Goal: Task Accomplishment & Management: Use online tool/utility

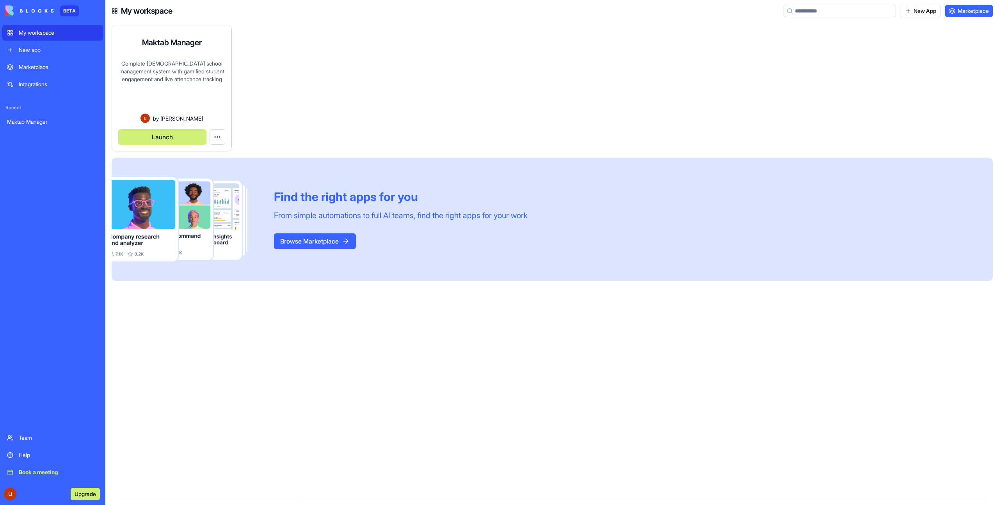
click at [164, 128] on div "Launch" at bounding box center [171, 134] width 107 height 22
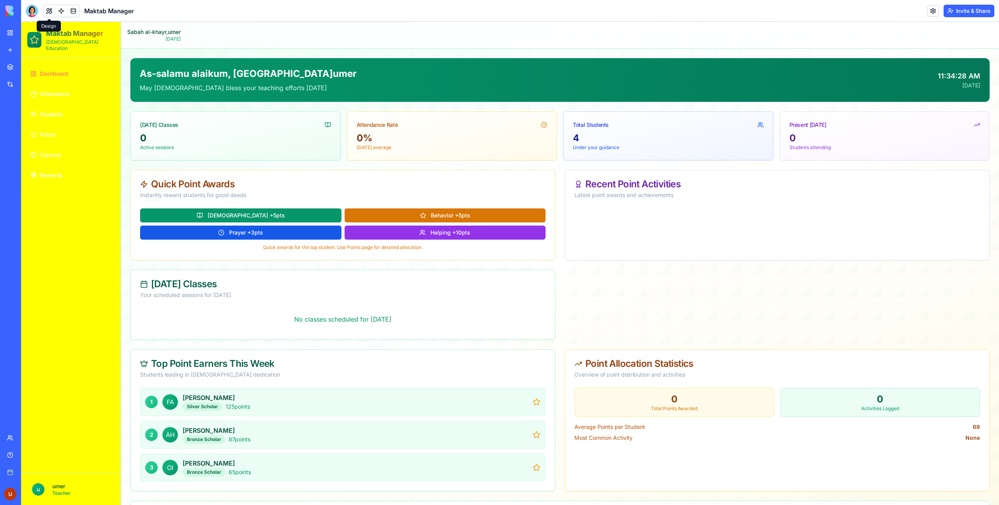
click at [47, 13] on button at bounding box center [49, 11] width 12 height 12
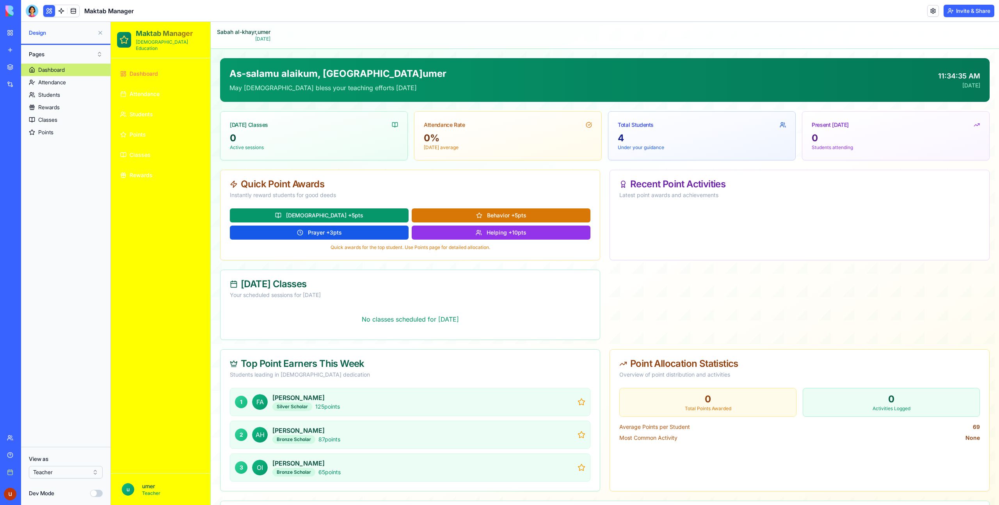
click at [97, 494] on button "Dev Mode" at bounding box center [96, 493] width 12 height 7
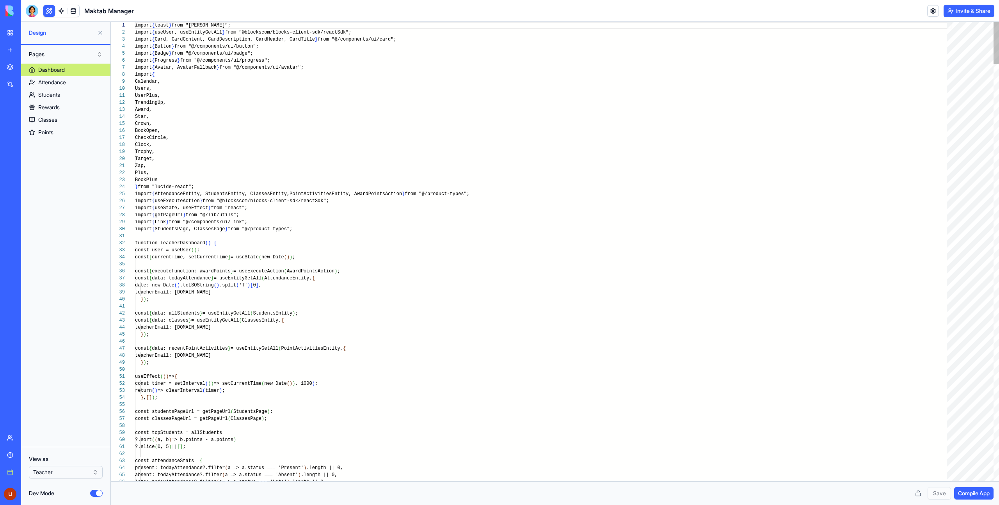
scroll to position [70, 0]
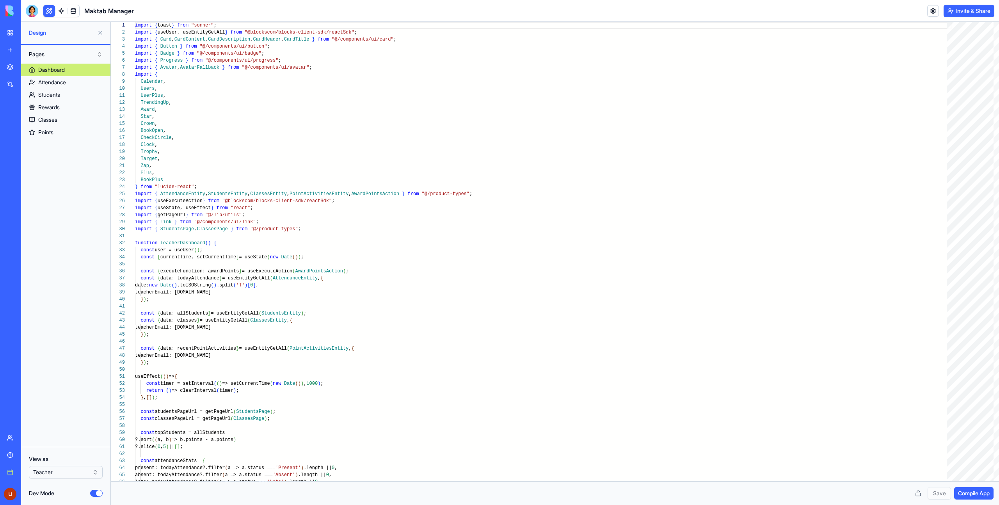
click at [62, 49] on button "Pages" at bounding box center [66, 54] width 82 height 12
click at [55, 81] on div "Components" at bounding box center [66, 83] width 78 height 12
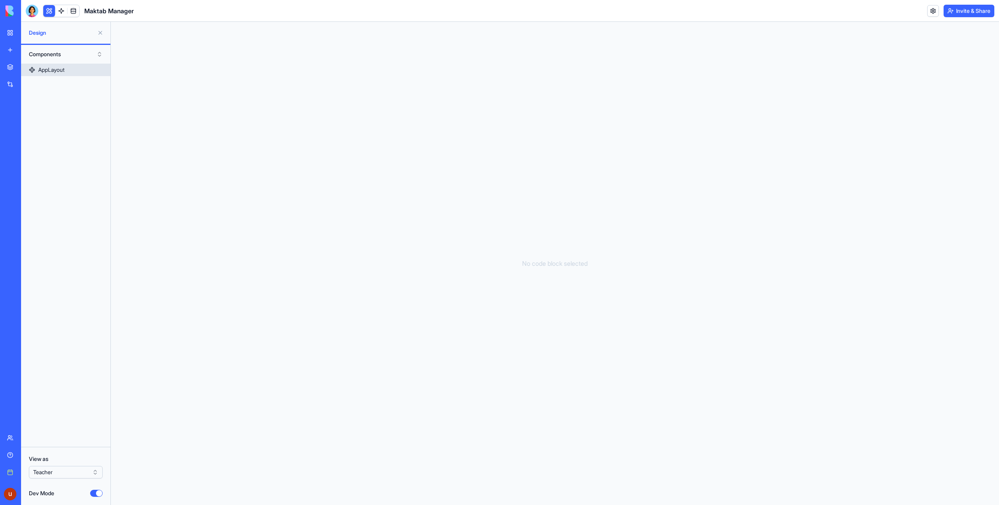
click at [66, 70] on link "AppLayout" at bounding box center [65, 70] width 89 height 12
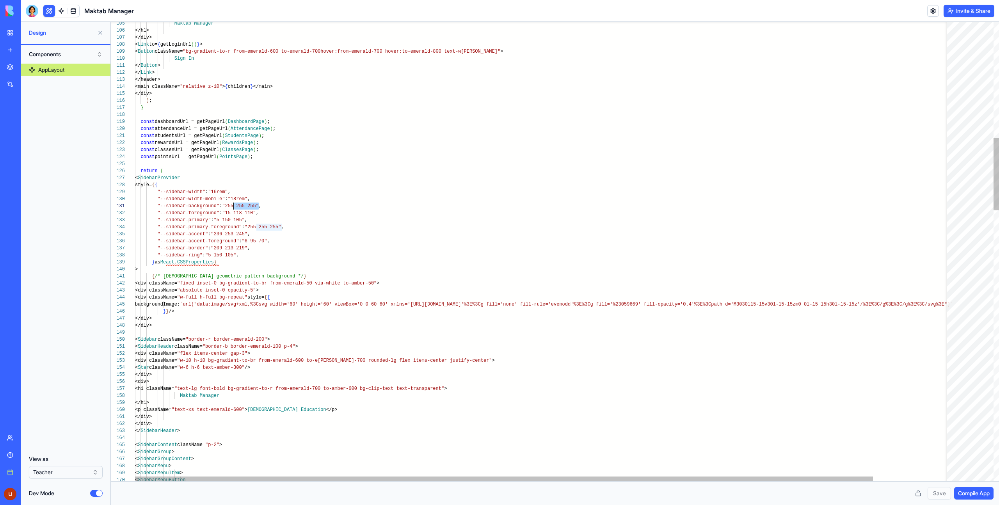
scroll to position [0, 93]
drag, startPoint x: 259, startPoint y: 204, endPoint x: 228, endPoint y: 204, distance: 30.8
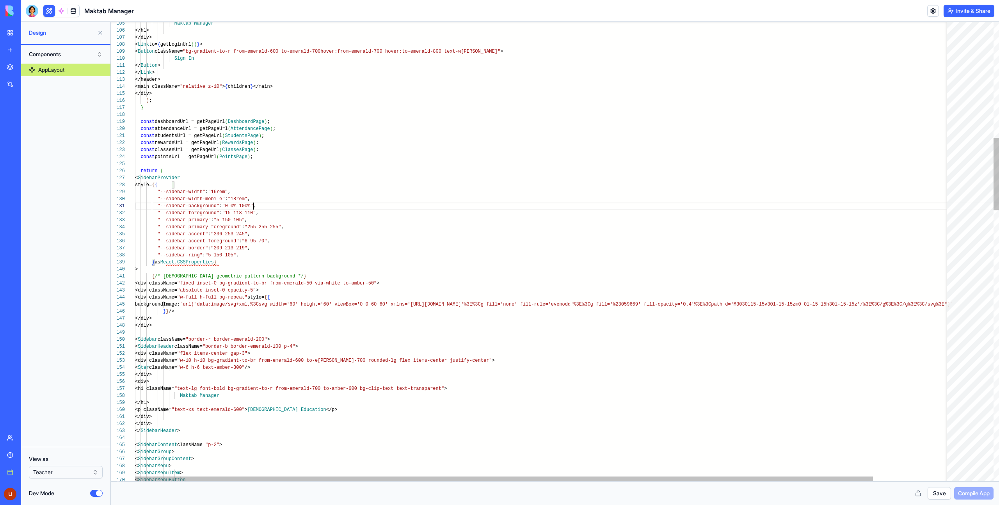
scroll to position [0, 119]
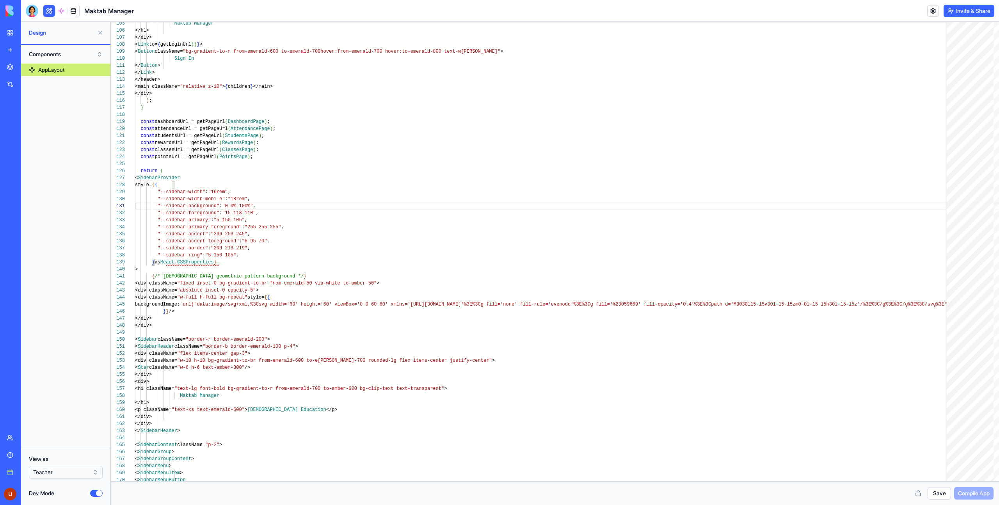
click at [934, 493] on button "Save" at bounding box center [939, 493] width 23 height 12
click at [972, 493] on span "Compile App" at bounding box center [974, 493] width 32 height 8
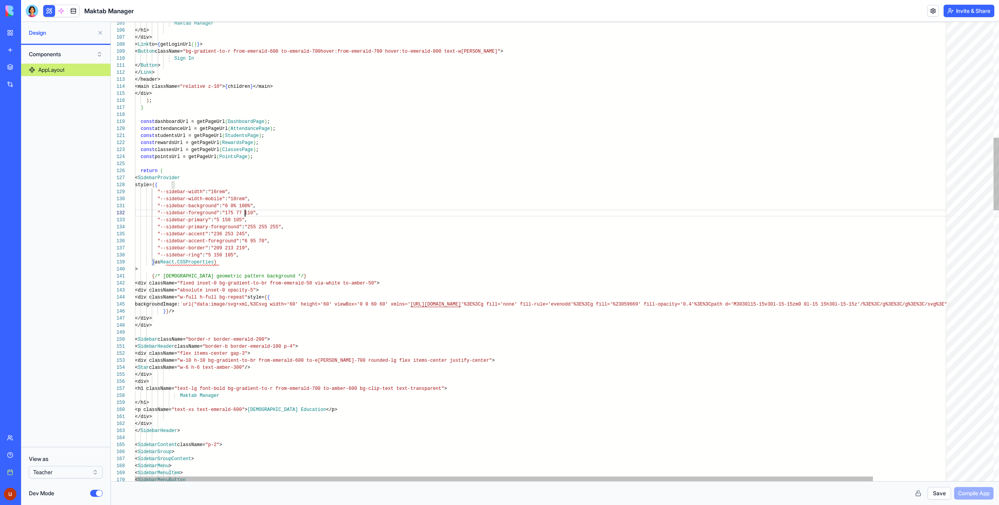
scroll to position [7, 113]
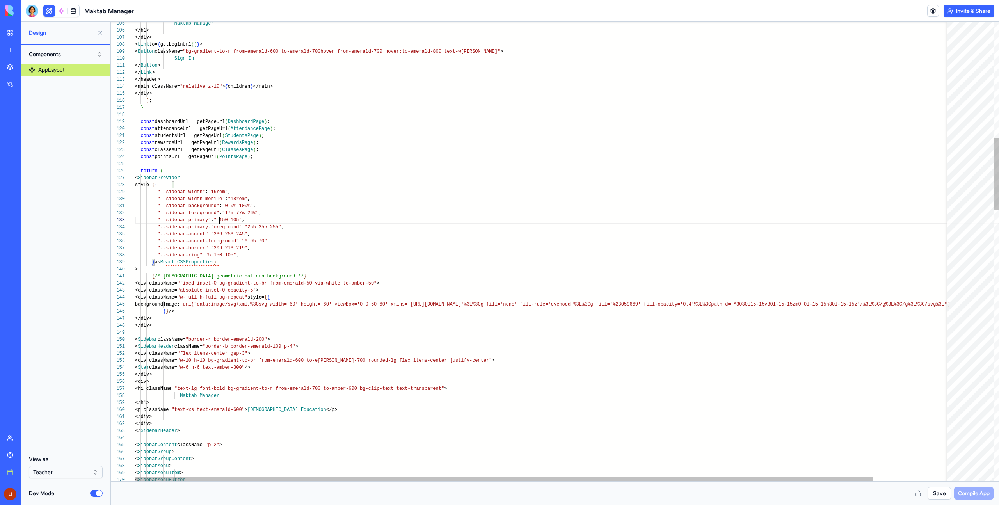
scroll to position [14, 93]
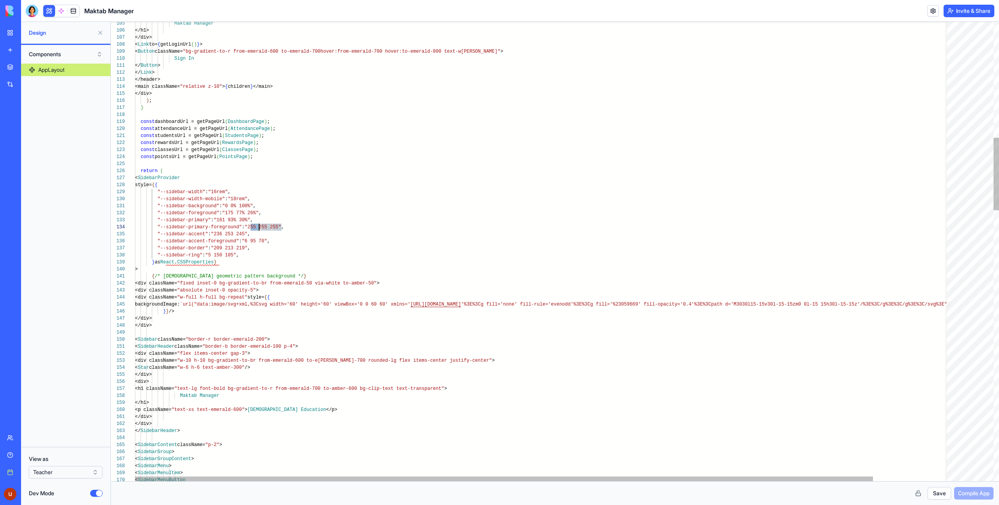
scroll to position [21, 119]
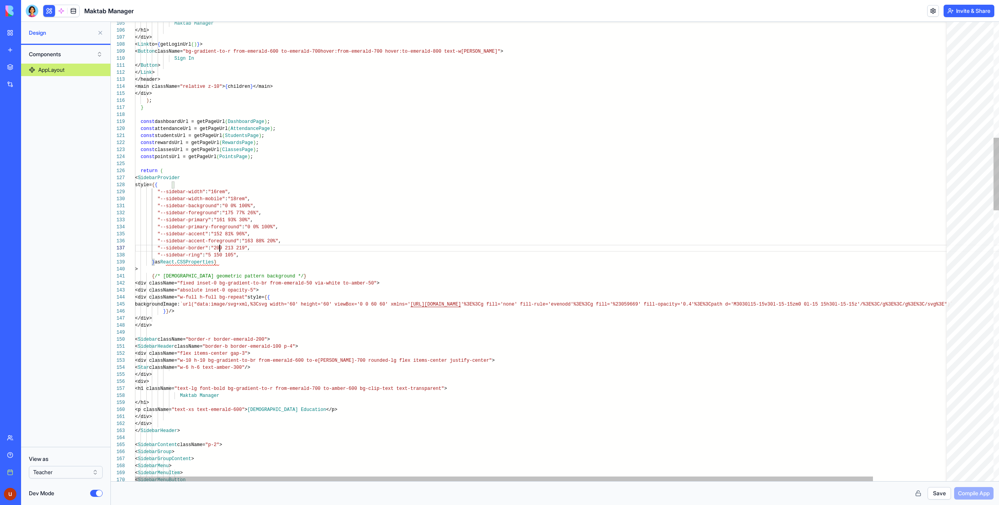
scroll to position [42, 90]
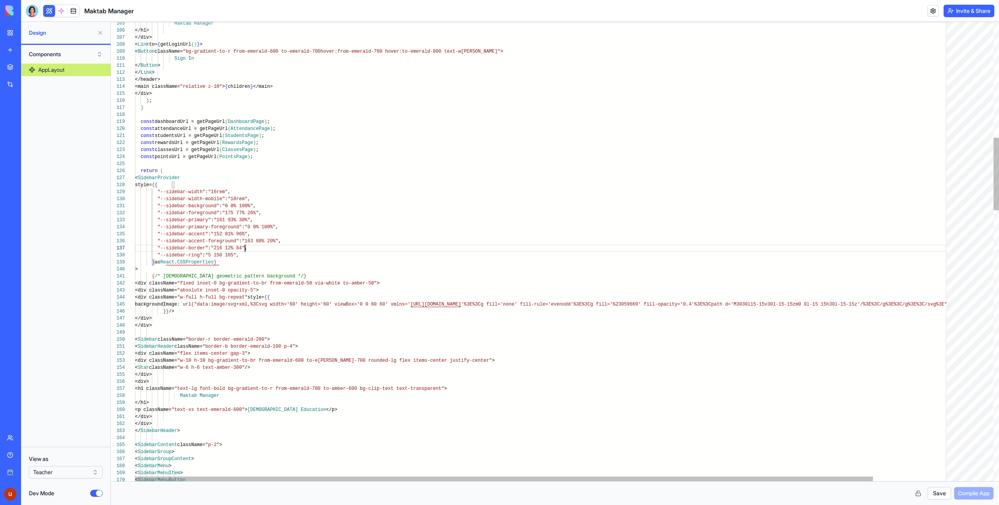
scroll to position [42, 113]
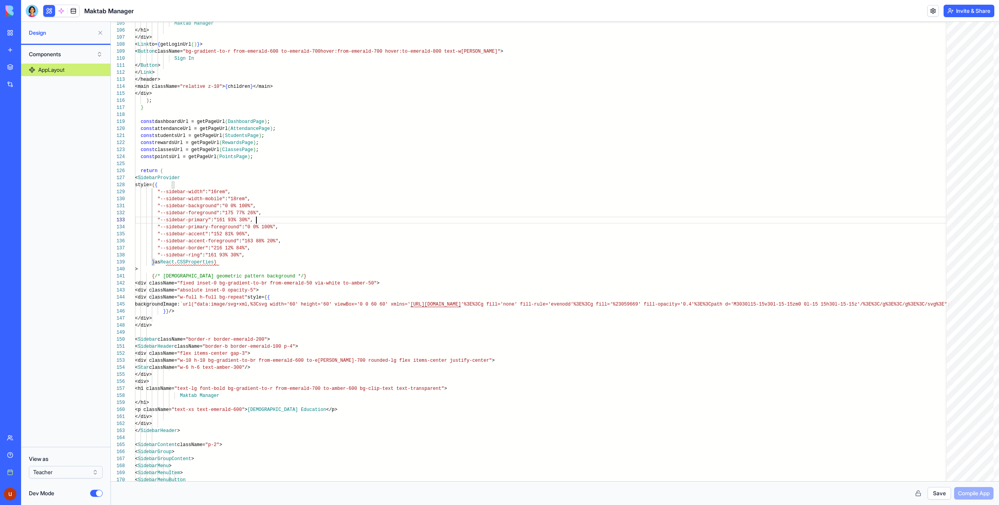
click at [939, 498] on button "Save" at bounding box center [939, 493] width 23 height 12
click at [966, 490] on span "Compile App" at bounding box center [974, 493] width 32 height 8
click at [982, 497] on span "Compile App" at bounding box center [974, 493] width 32 height 8
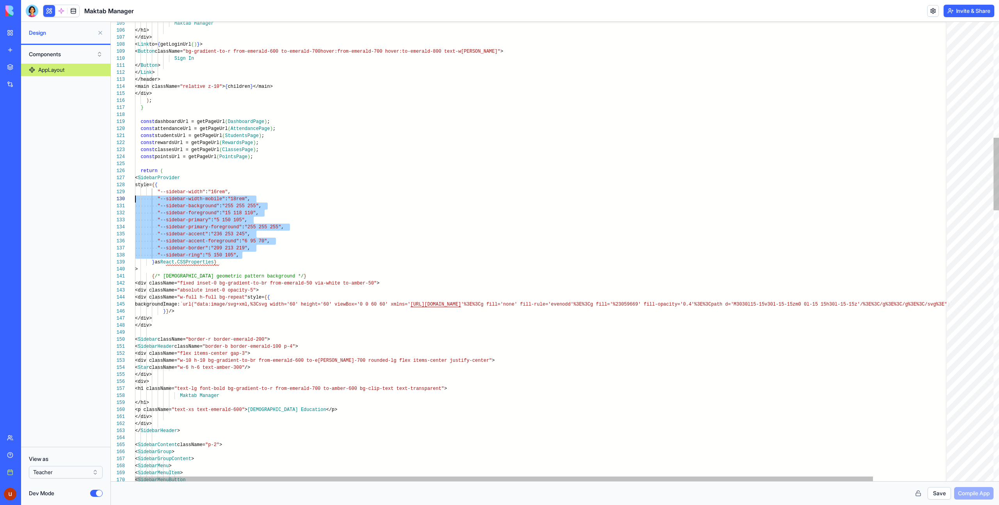
scroll to position [56, 0]
drag, startPoint x: 267, startPoint y: 256, endPoint x: 34, endPoint y: 194, distance: 240.5
click at [34, 194] on main "Design Components AppLayout View as Teacher Dev Mode 105 106 107 108 109 110 11…" at bounding box center [510, 263] width 978 height 483
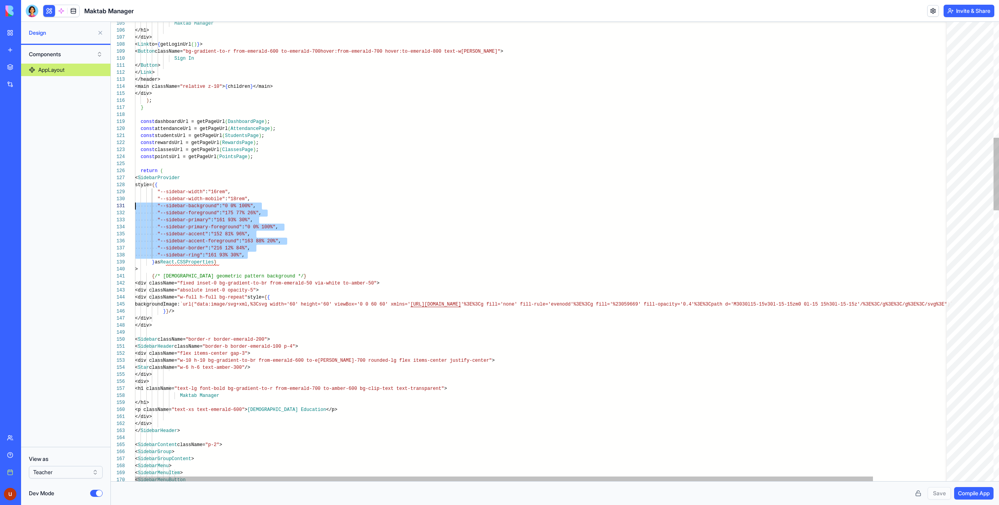
type textarea "**********"
drag, startPoint x: 256, startPoint y: 254, endPoint x: 54, endPoint y: 190, distance: 211.8
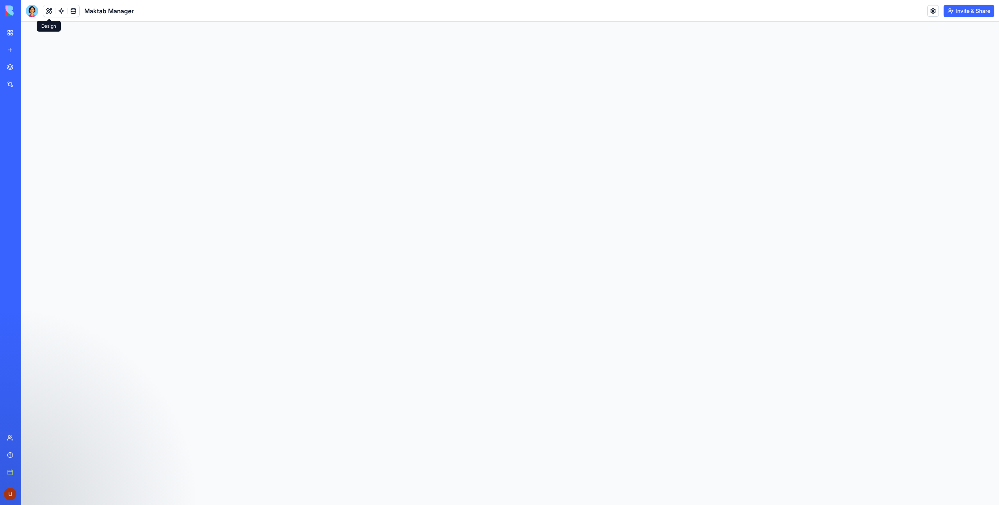
click at [49, 11] on button at bounding box center [49, 11] width 12 height 12
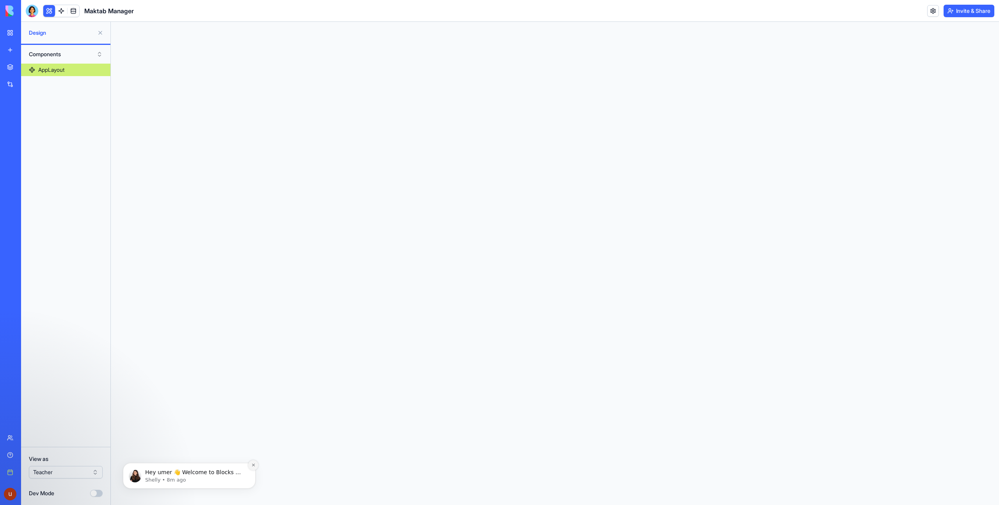
click at [253, 463] on icon "Dismiss notification" at bounding box center [253, 465] width 4 height 4
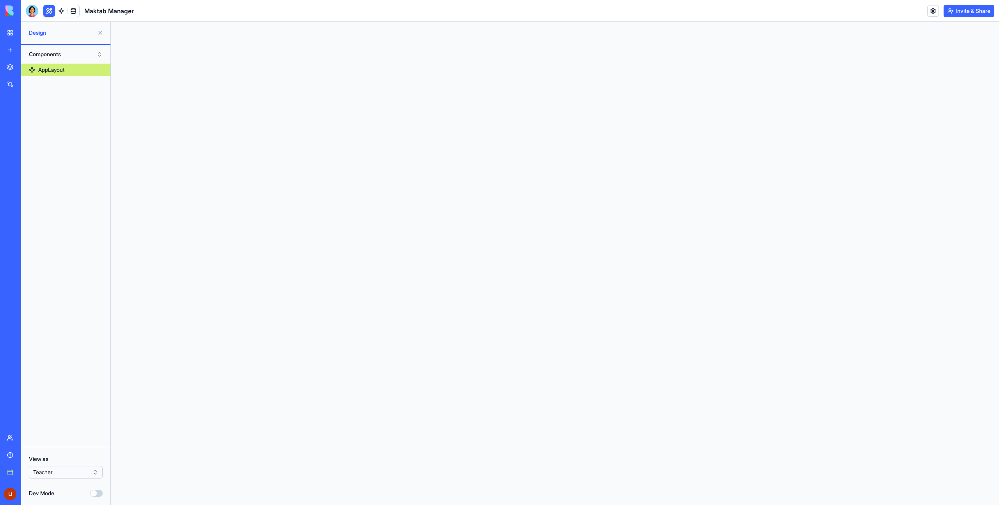
click at [58, 54] on button "Components" at bounding box center [66, 54] width 82 height 12
click at [50, 68] on div "Pages" at bounding box center [66, 70] width 78 height 12
